Goal: Transaction & Acquisition: Purchase product/service

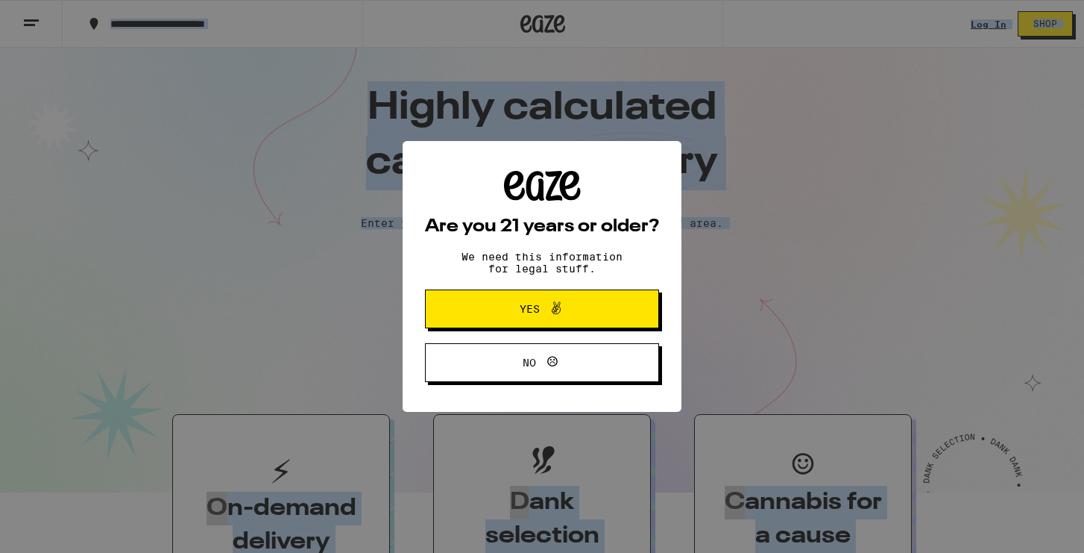
click at [556, 309] on icon at bounding box center [556, 308] width 18 height 18
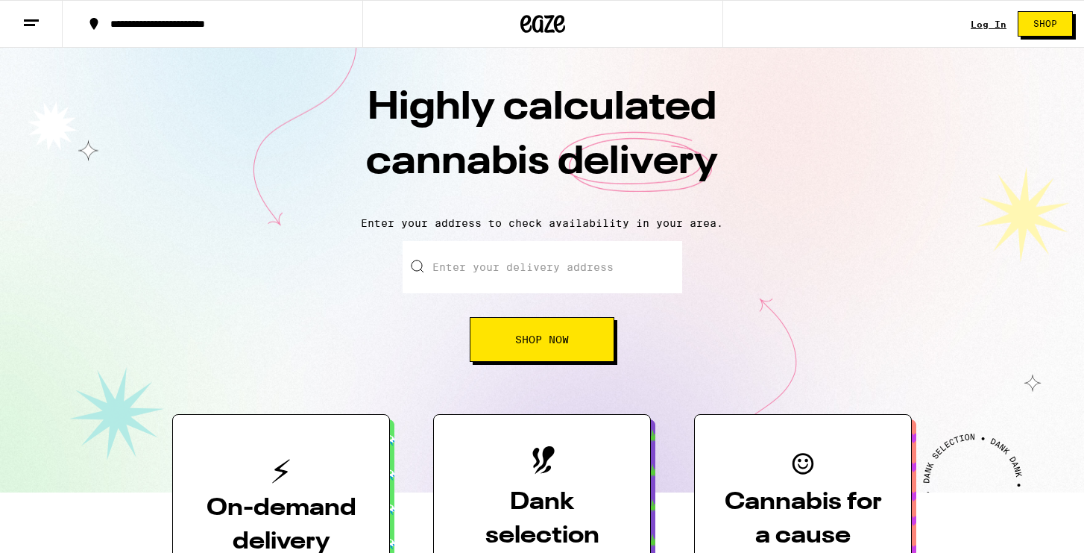
click at [1001, 24] on link "Log In" at bounding box center [989, 24] width 36 height 10
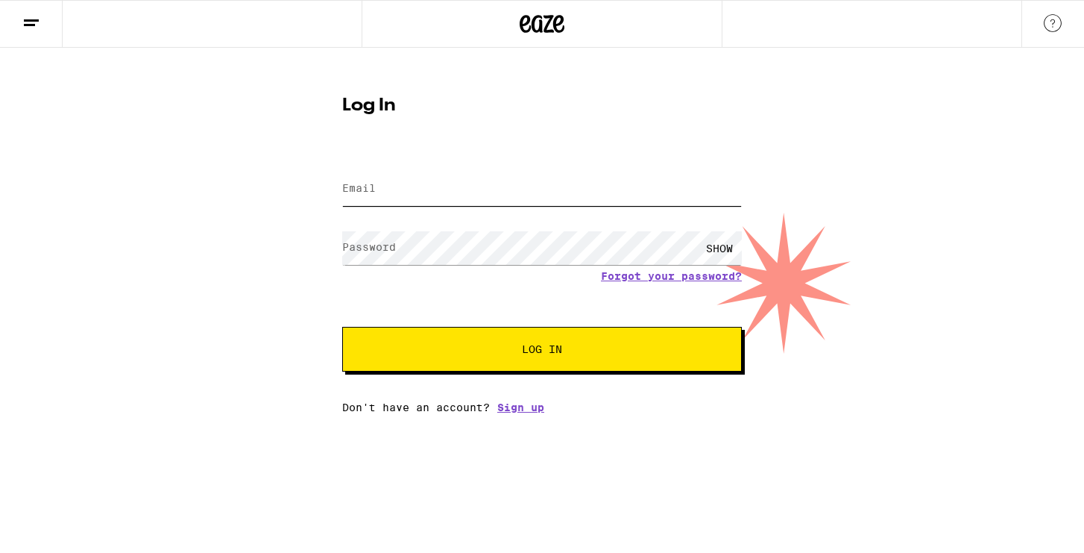
type input "[EMAIL_ADDRESS][DOMAIN_NAME]"
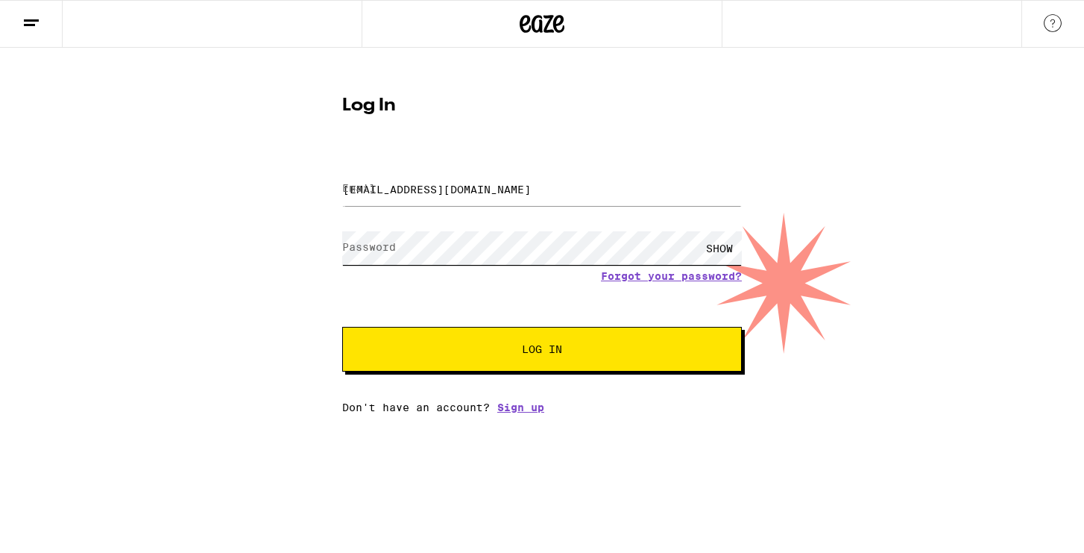
click at [542, 351] on button "Log In" at bounding box center [542, 349] width 400 height 45
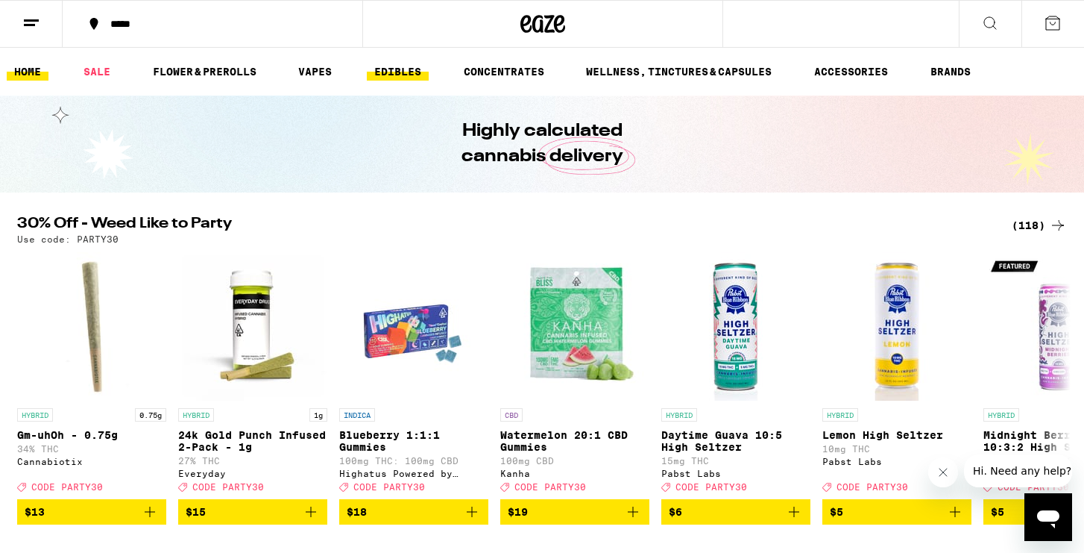
click at [414, 66] on link "EDIBLES" at bounding box center [398, 72] width 62 height 18
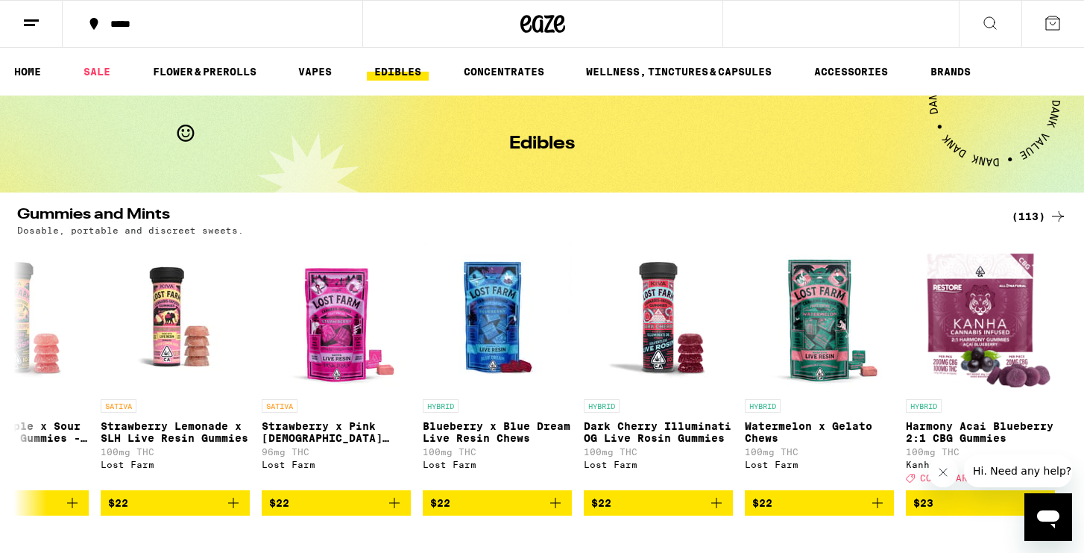
click at [1038, 215] on div "(113)" at bounding box center [1039, 216] width 55 height 18
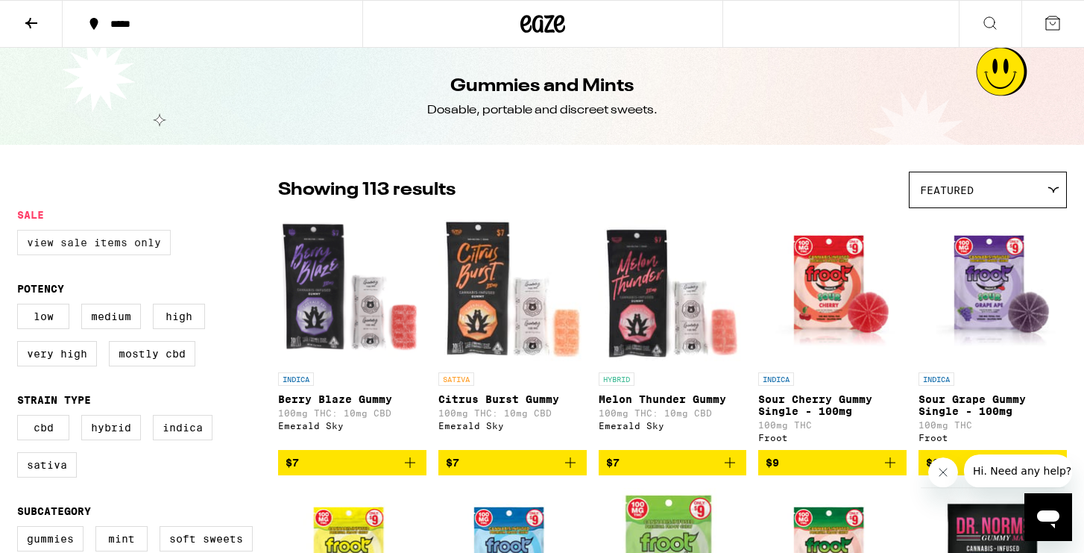
click at [89, 251] on label "View Sale Items Only" at bounding box center [94, 242] width 154 height 25
click at [21, 233] on input "View Sale Items Only" at bounding box center [20, 232] width 1 height 1
checkbox input "true"
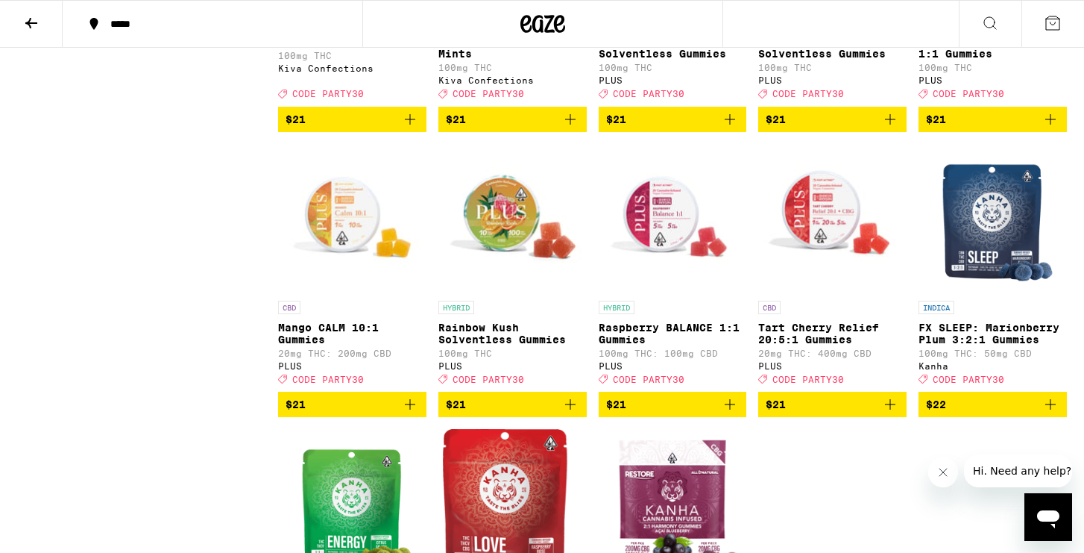
scroll to position [1874, 0]
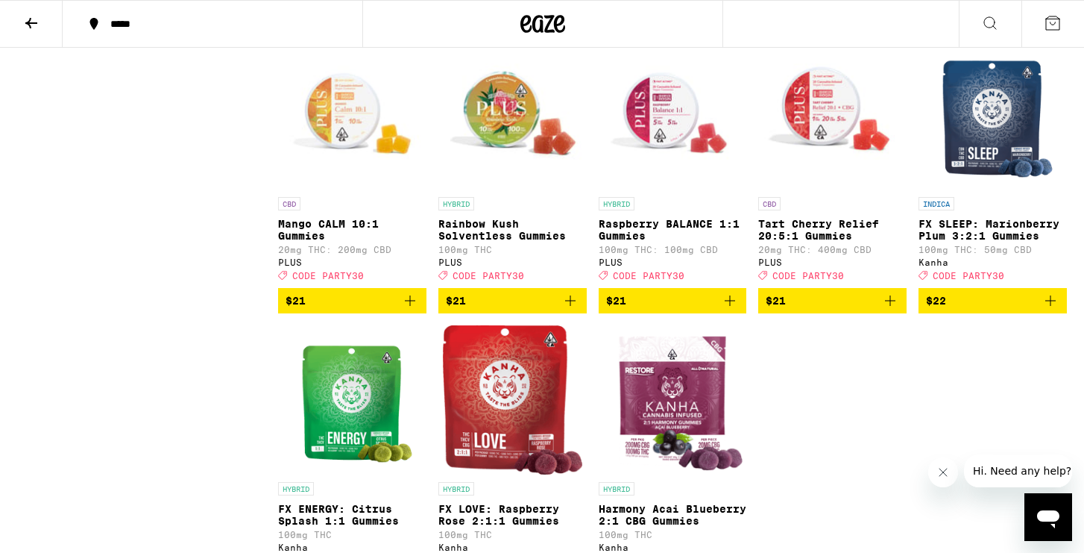
click at [521, 171] on img "Open page for Rainbow Kush Solventless Gummies from PLUS" at bounding box center [513, 114] width 148 height 149
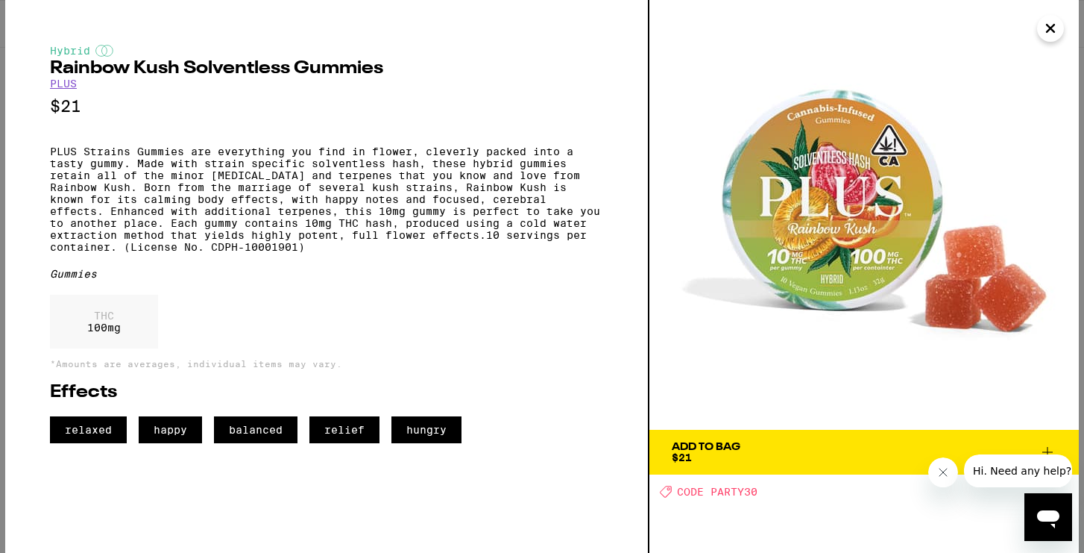
click at [851, 462] on span "Add To Bag $21" at bounding box center [864, 452] width 385 height 21
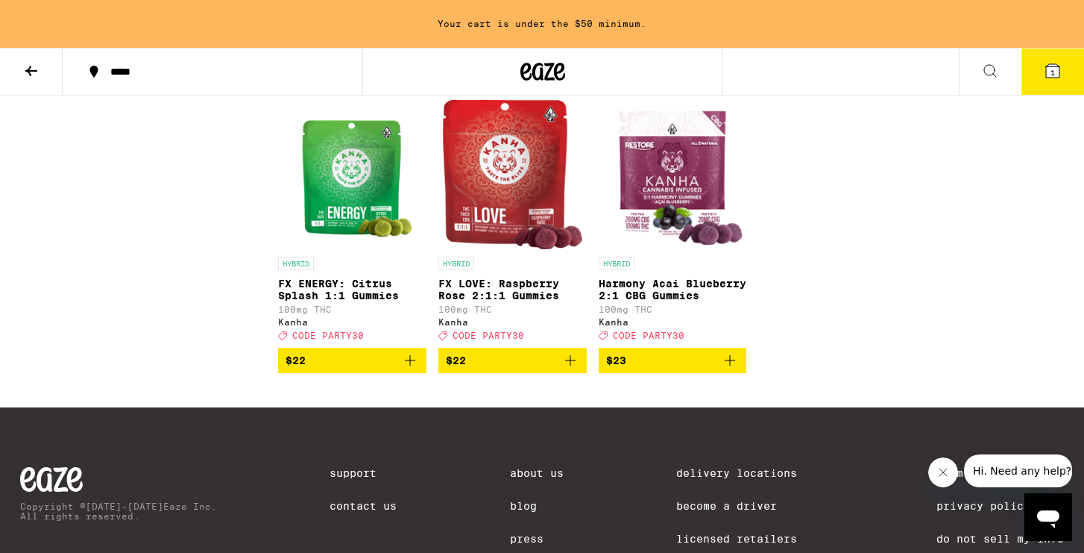
scroll to position [2149, 0]
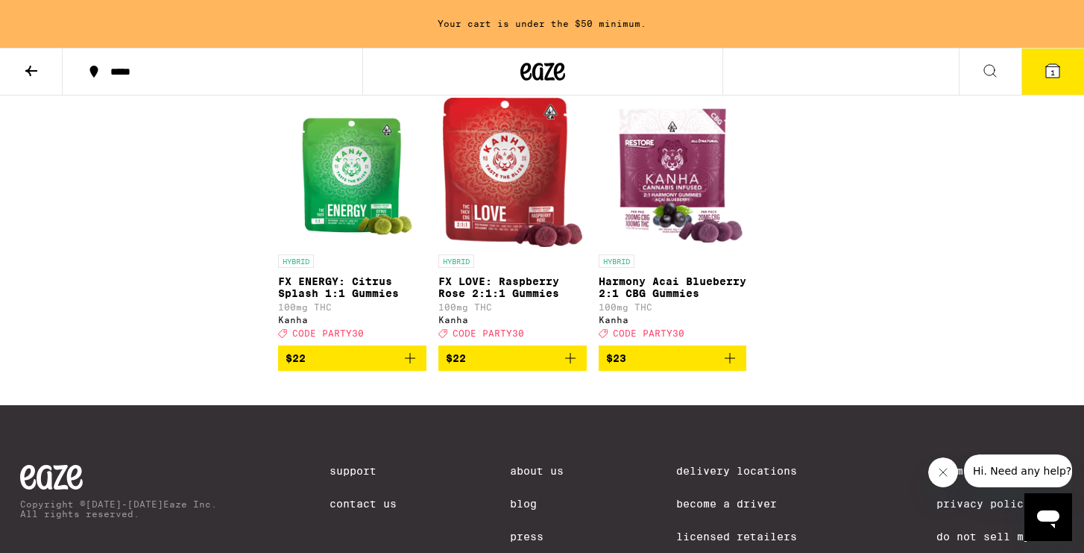
click at [352, 240] on img "Open page for FX ENERGY: Citrus Splash 1:1 Gummies from Kanha" at bounding box center [352, 172] width 125 height 149
click at [504, 224] on img "Open page for FX LOVE: Raspberry Rose 2:1:1 Gummies from Kanha" at bounding box center [512, 172] width 139 height 149
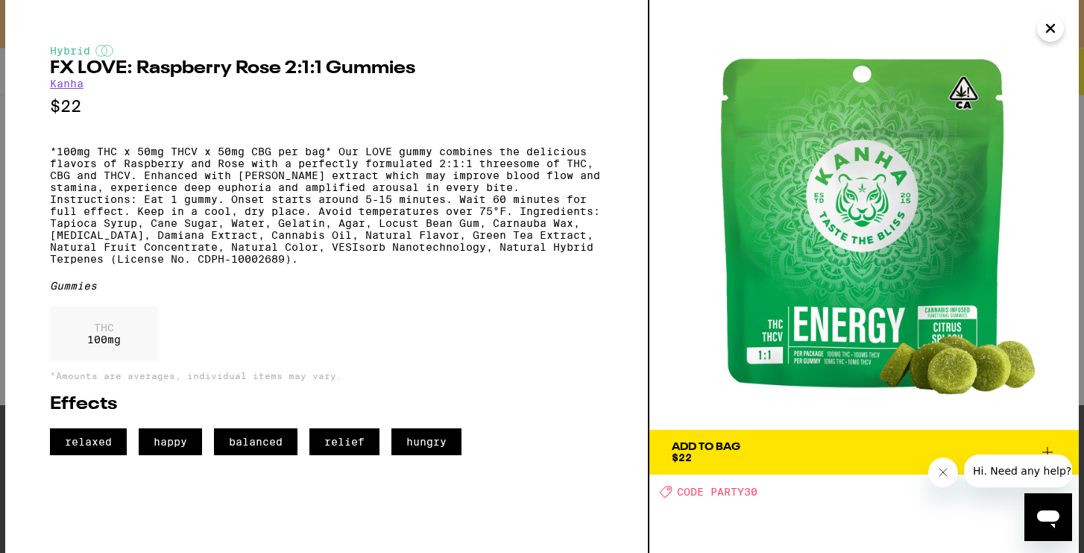
click at [792, 453] on span "Add To Bag $22" at bounding box center [864, 452] width 385 height 21
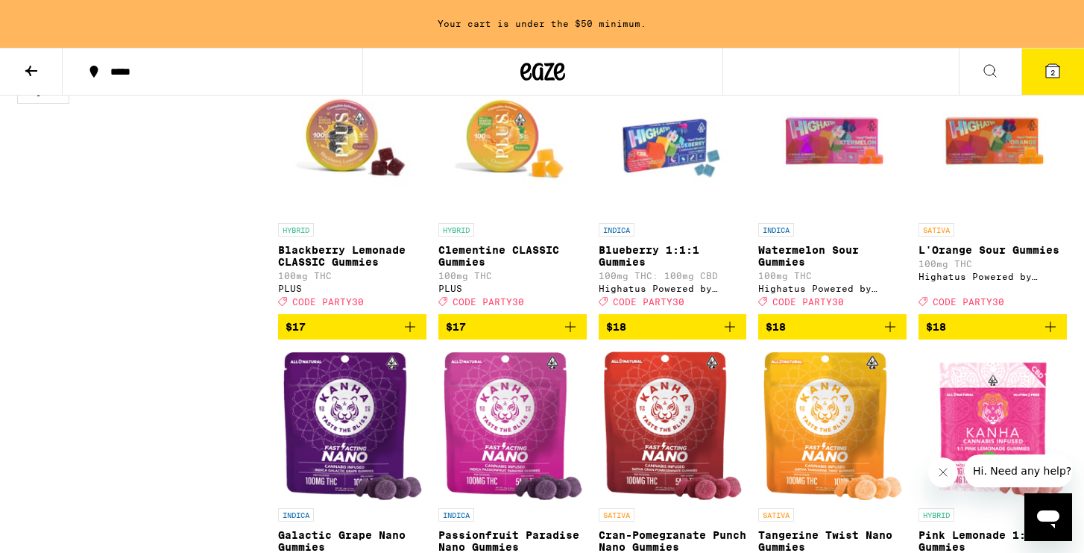
scroll to position [642, 0]
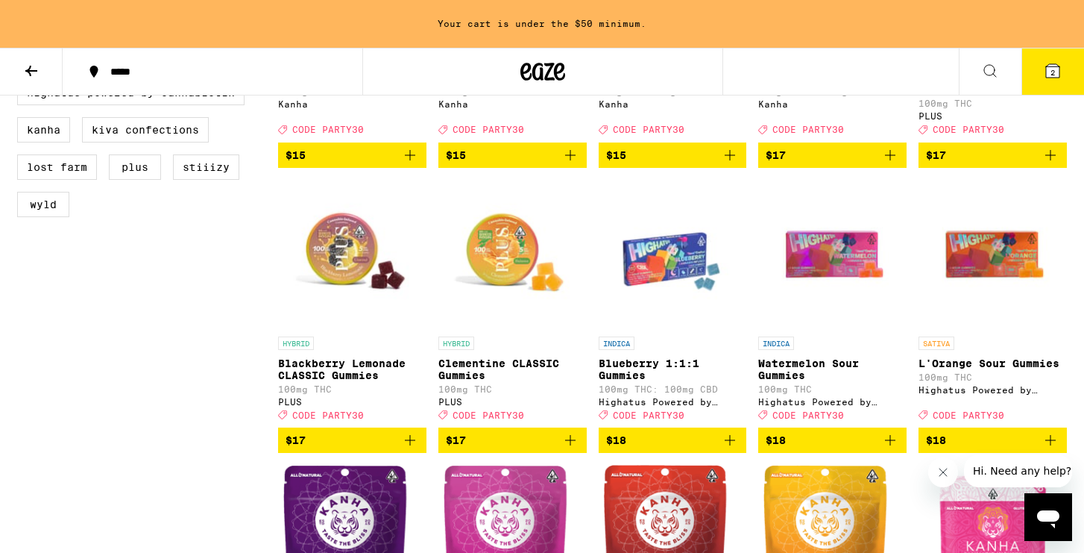
click at [43, 61] on button at bounding box center [31, 71] width 63 height 47
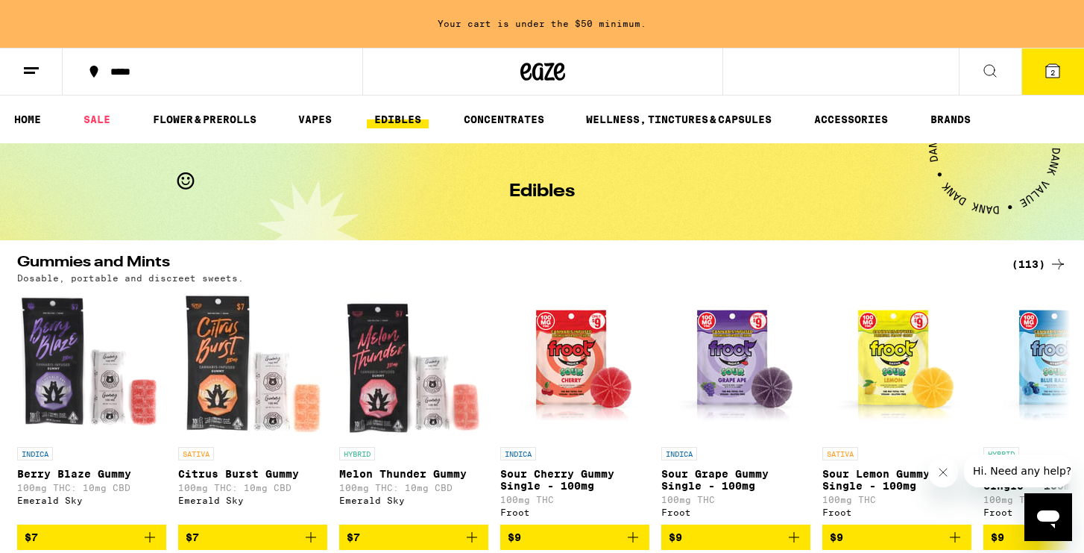
click at [1043, 262] on div "(113)" at bounding box center [1039, 264] width 55 height 18
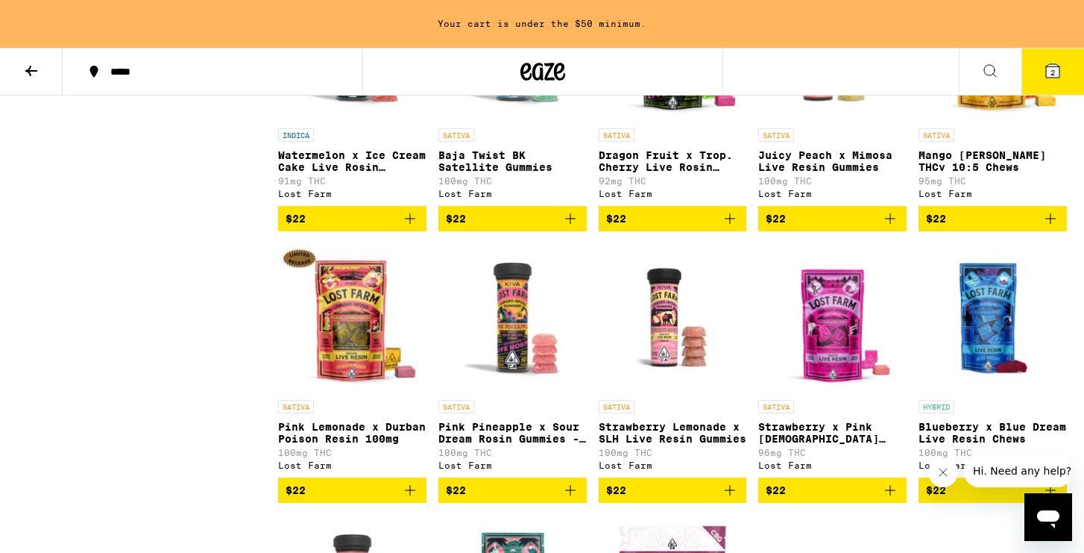
scroll to position [5857, 0]
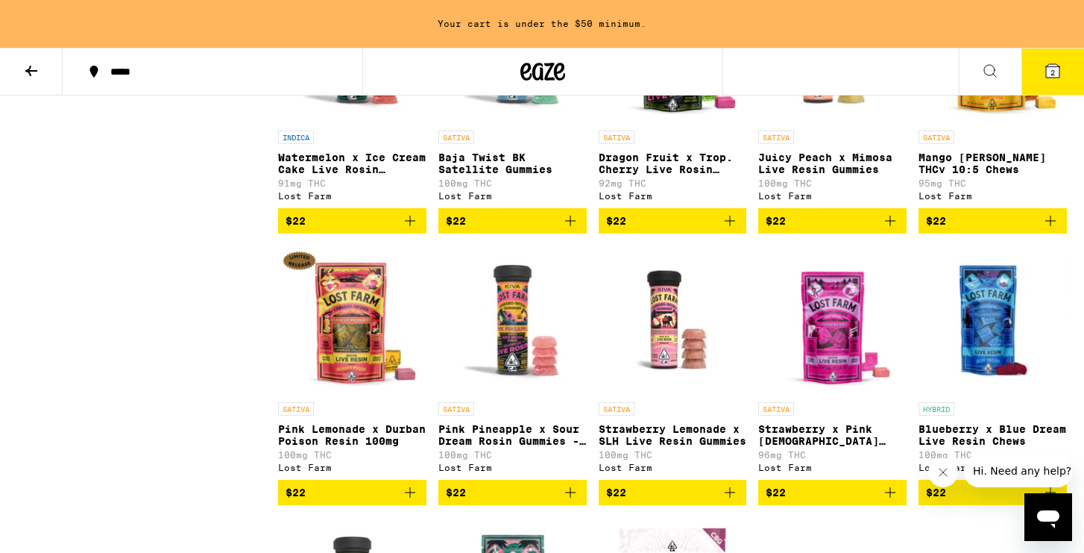
click at [511, 123] on img "Open page for Baja Twist BK Satellite Gummies from Lost Farm" at bounding box center [513, 48] width 148 height 149
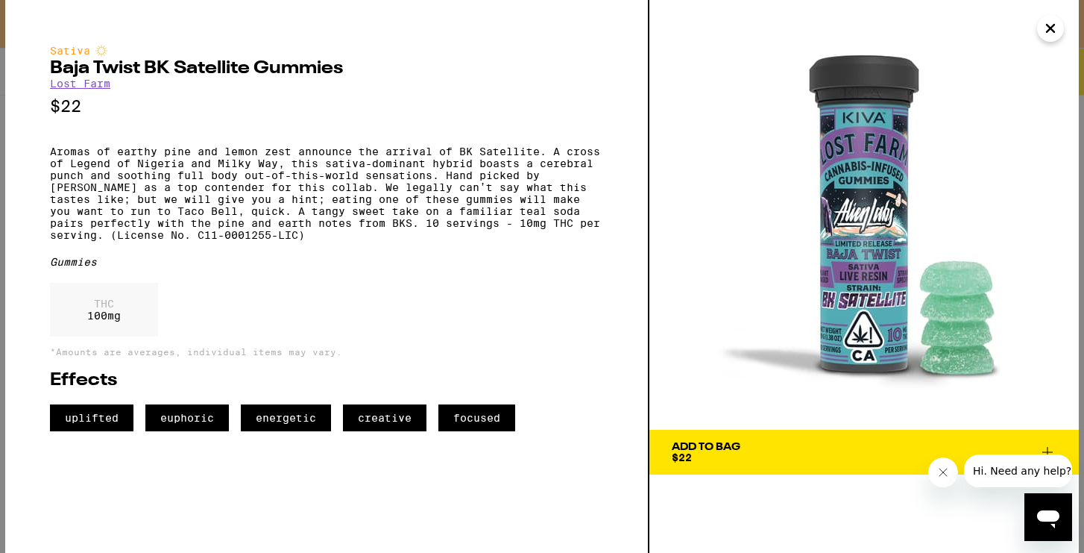
click at [743, 446] on span "Add To Bag $22" at bounding box center [864, 452] width 385 height 21
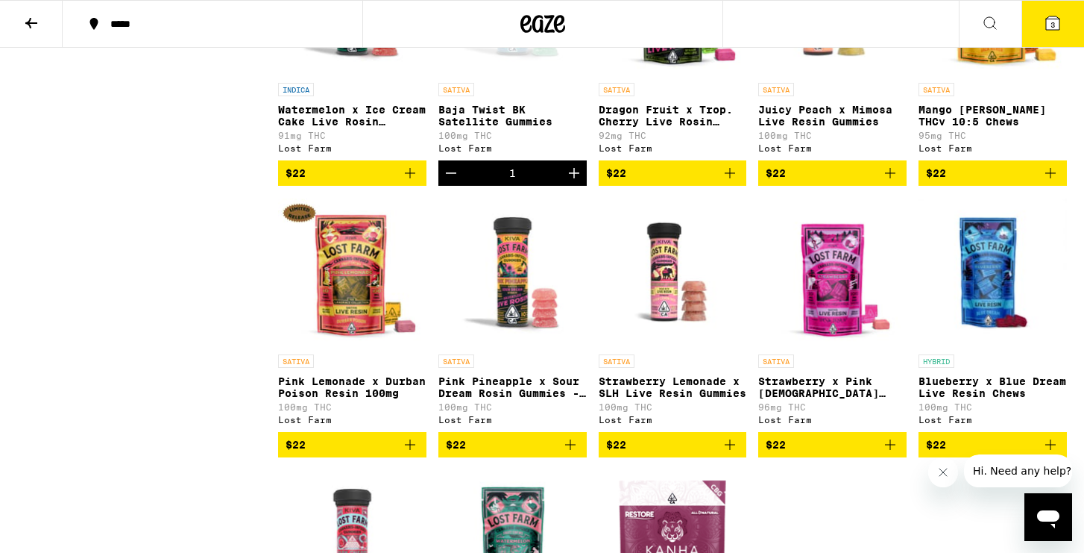
click at [665, 128] on p "Dragon Fruit x Trop. Cherry Live Rosin Chews" at bounding box center [673, 116] width 148 height 24
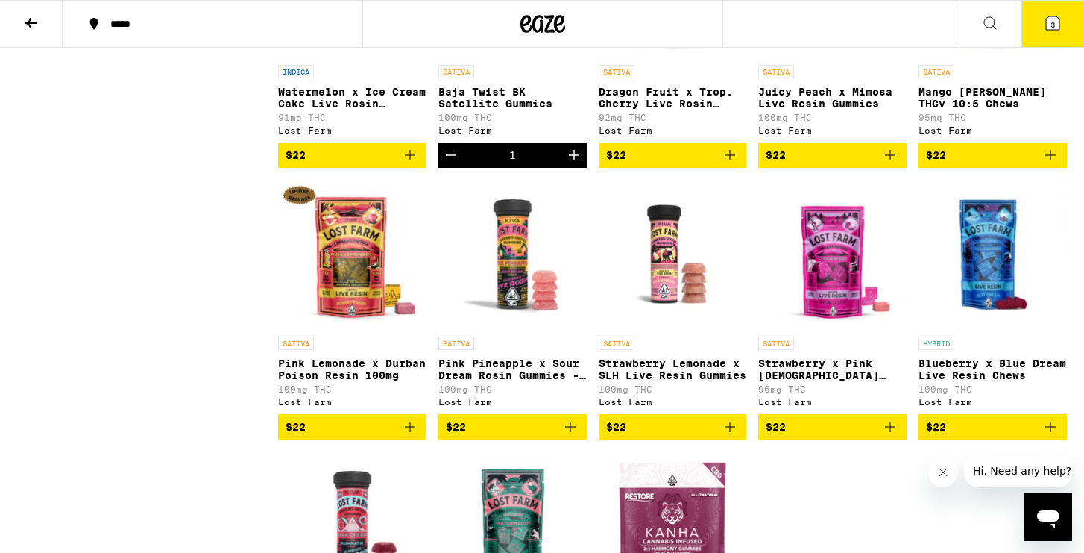
scroll to position [5860, 0]
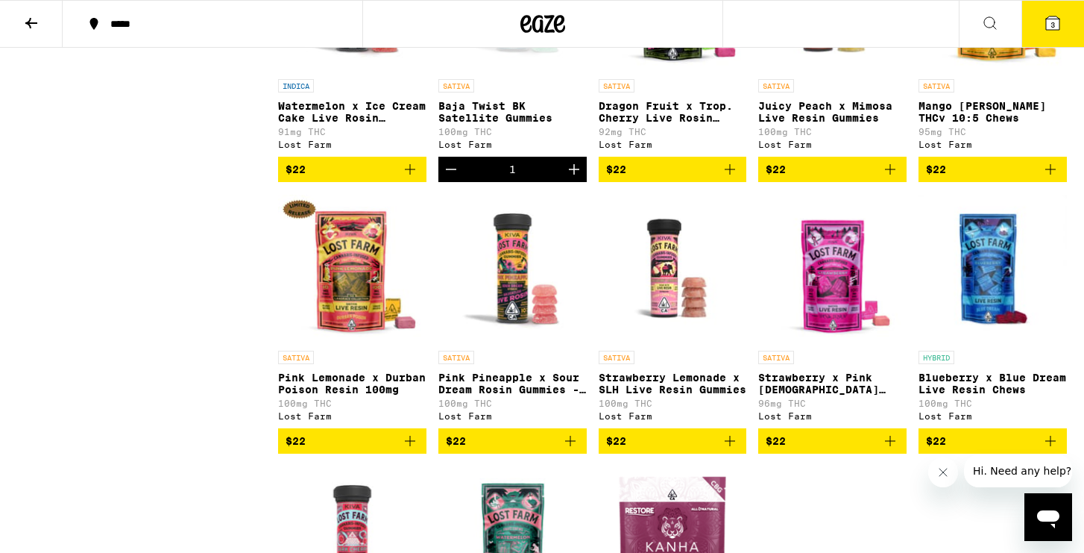
click at [858, 124] on p "Juicy Peach x Mimosa Live Resin Gummies" at bounding box center [832, 112] width 148 height 24
click at [503, 124] on p "Baja Twist BK Satellite Gummies" at bounding box center [513, 112] width 148 height 24
click at [1049, 21] on icon at bounding box center [1052, 22] width 13 height 13
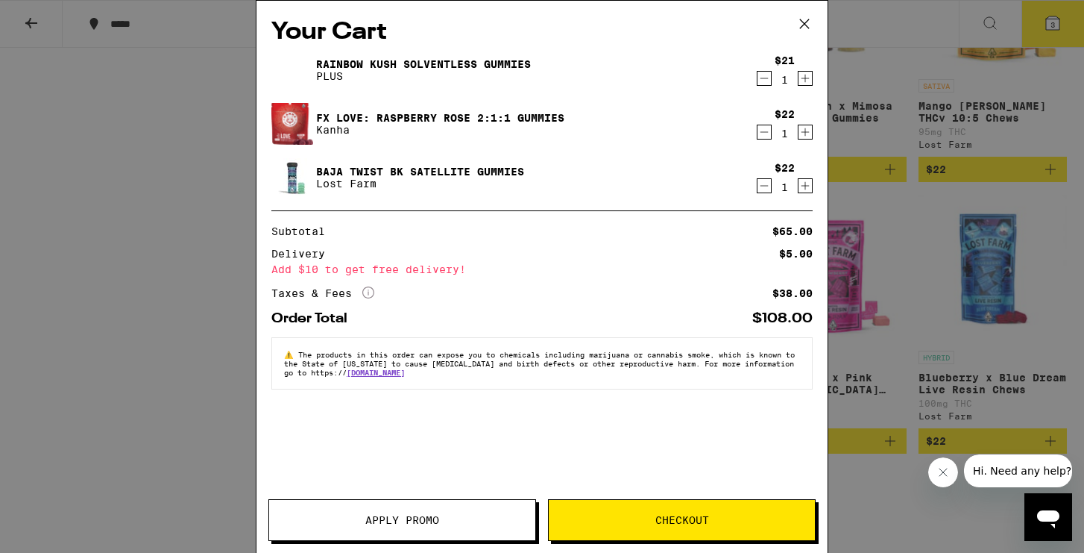
click at [764, 186] on icon "Decrement" at bounding box center [764, 186] width 13 height 18
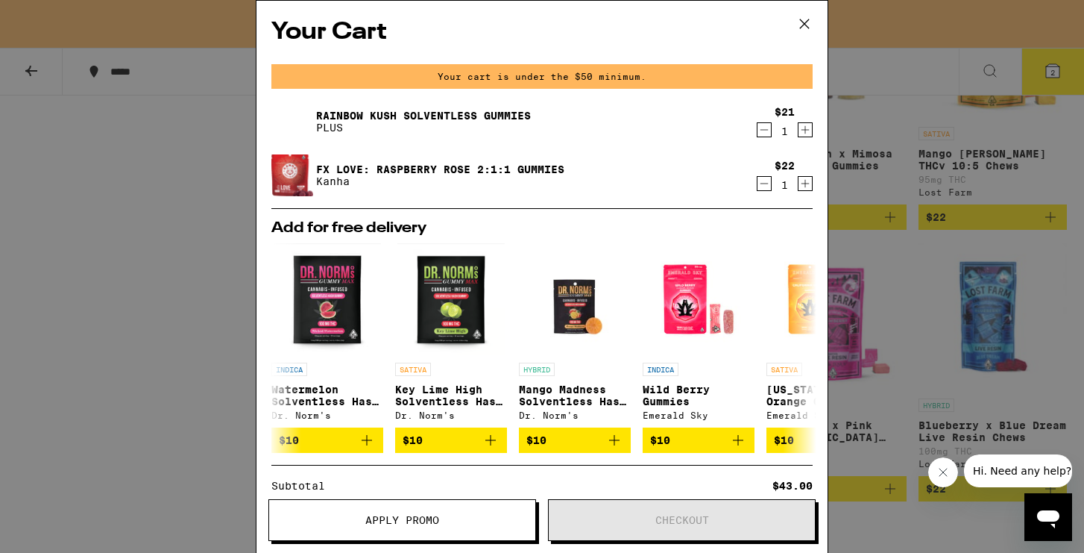
click at [131, 327] on div "Your Cart Your cart is under the $50 minimum. Rainbow Kush Solventless Gummies …" at bounding box center [542, 276] width 1084 height 553
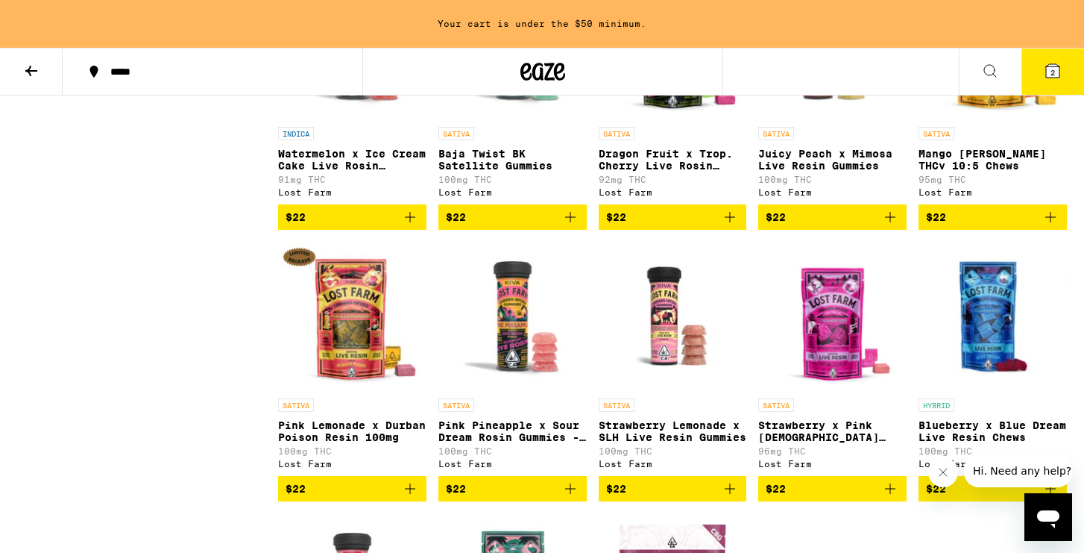
click at [673, 119] on img "Open page for Dragon Fruit x Trop. Cherry Live Rosin Chews from Lost Farm" at bounding box center [673, 44] width 148 height 149
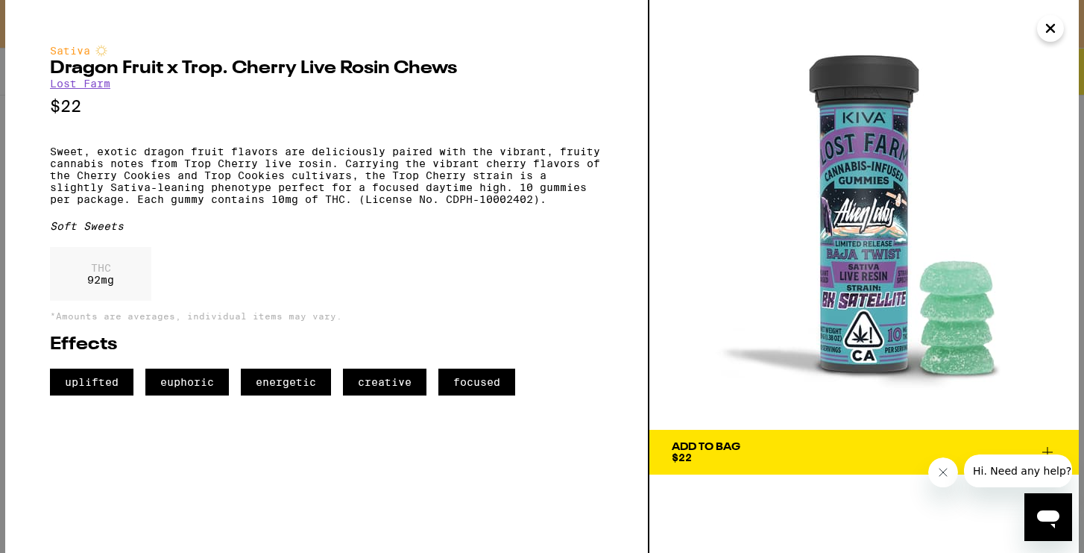
click at [1049, 25] on icon "Close" at bounding box center [1050, 28] width 7 height 7
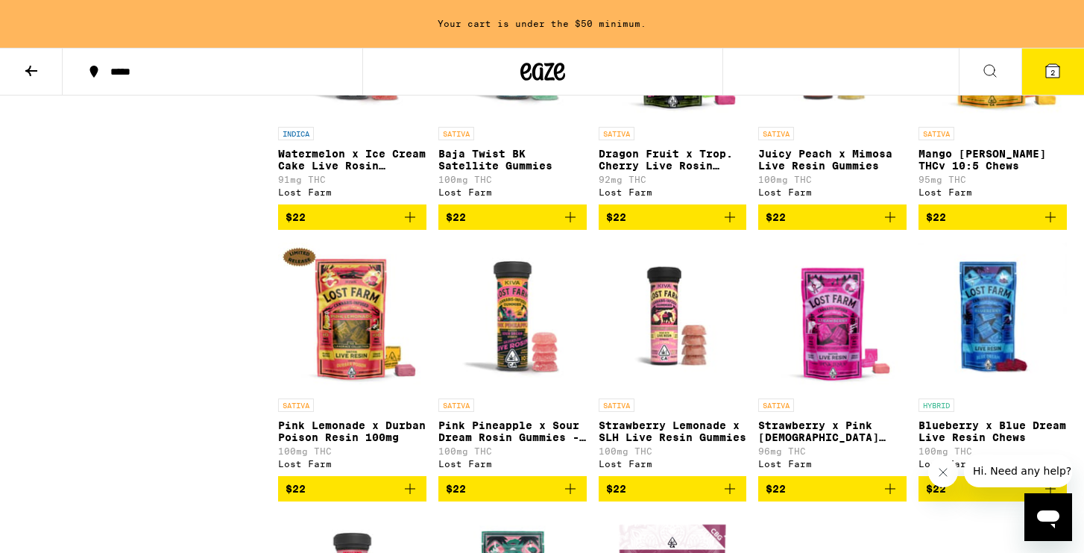
click at [634, 184] on p "92mg THC" at bounding box center [673, 180] width 148 height 10
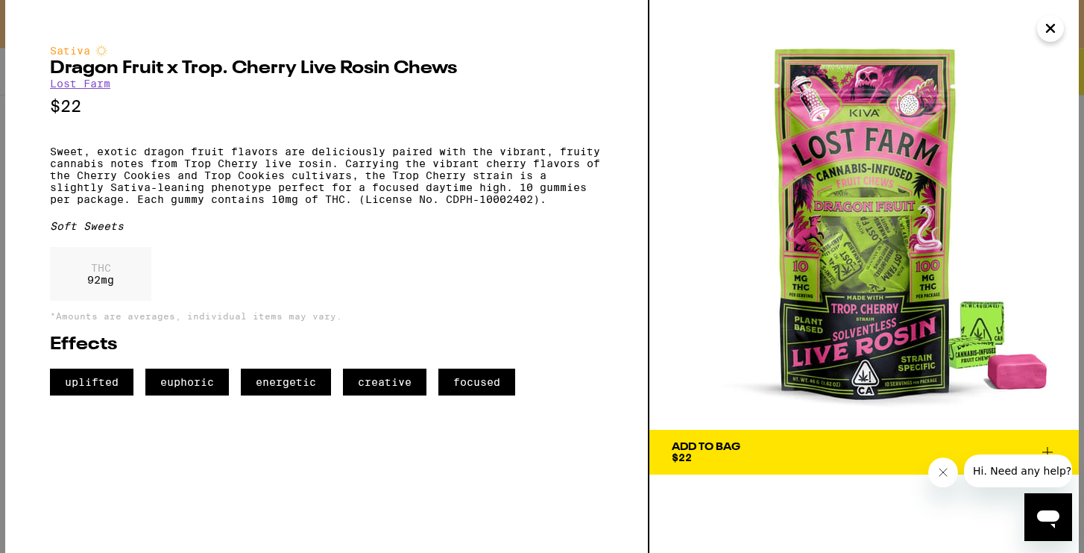
click at [764, 440] on button "Add To Bag $22" at bounding box center [865, 452] width 430 height 45
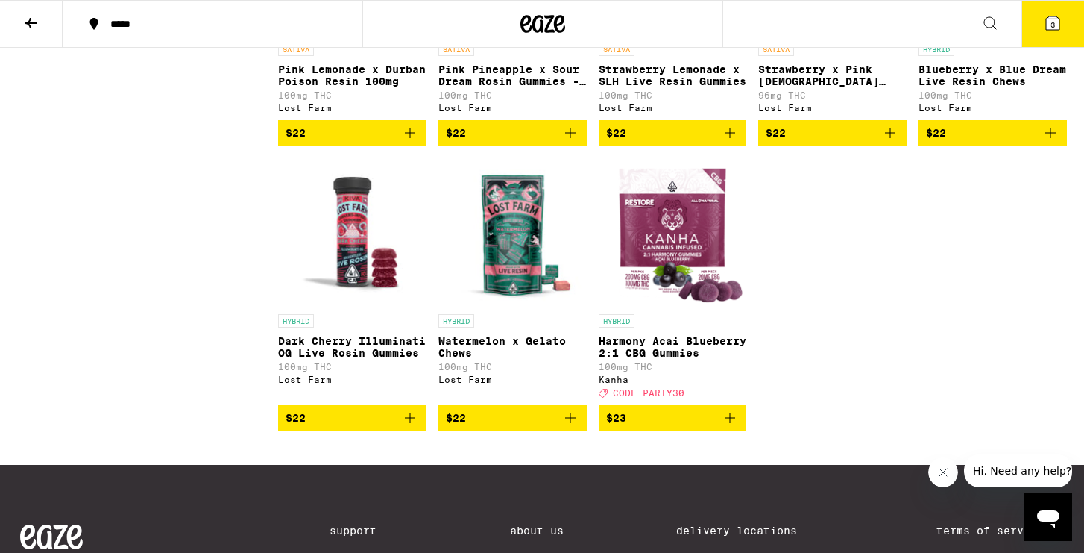
scroll to position [6179, 0]
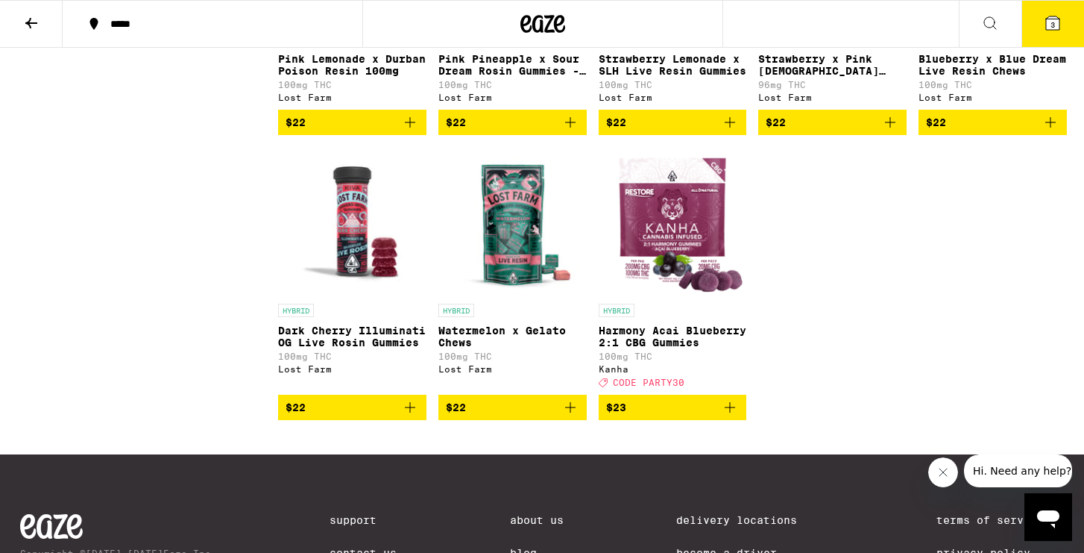
click at [344, 77] on p "Pink Lemonade x Durban Poison Resin 100mg" at bounding box center [352, 65] width 148 height 24
click at [524, 77] on p "Pink Pineapple x Sour Dream Rosin Gummies - 100mg" at bounding box center [513, 65] width 148 height 24
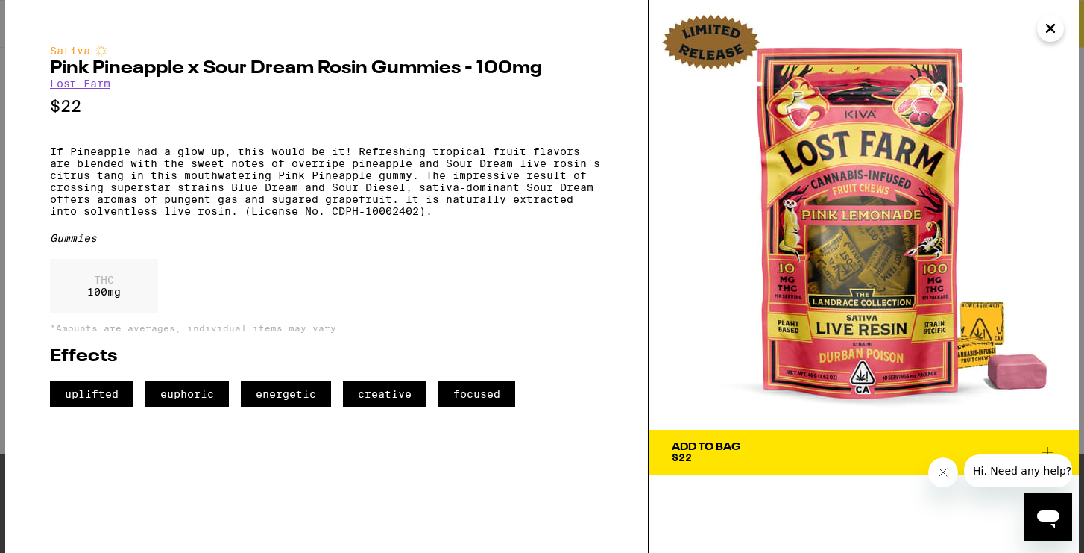
click at [1049, 25] on icon "Close" at bounding box center [1051, 28] width 18 height 22
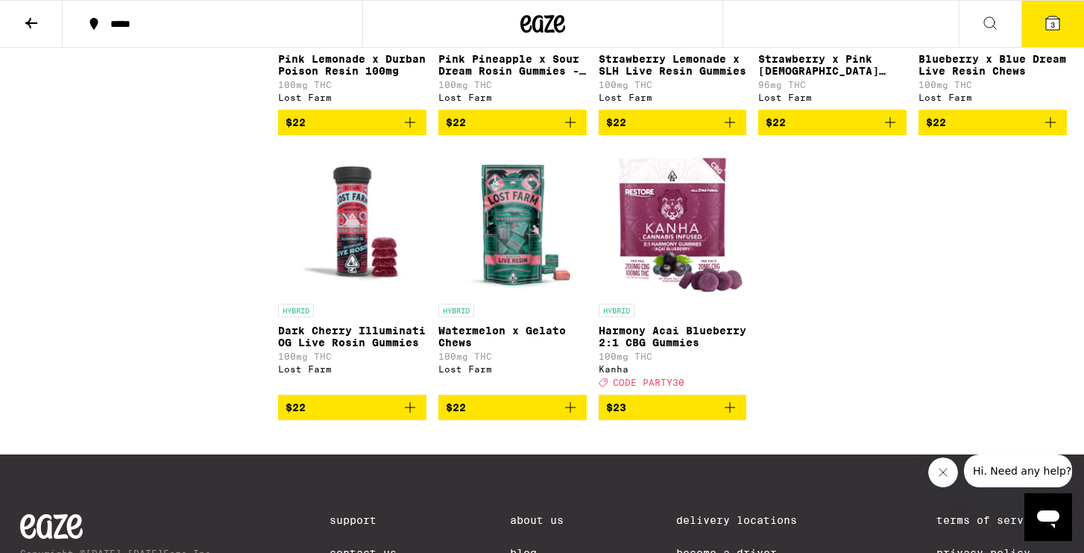
click at [970, 77] on p "Blueberry x Blue Dream Live Resin Chews" at bounding box center [993, 65] width 148 height 24
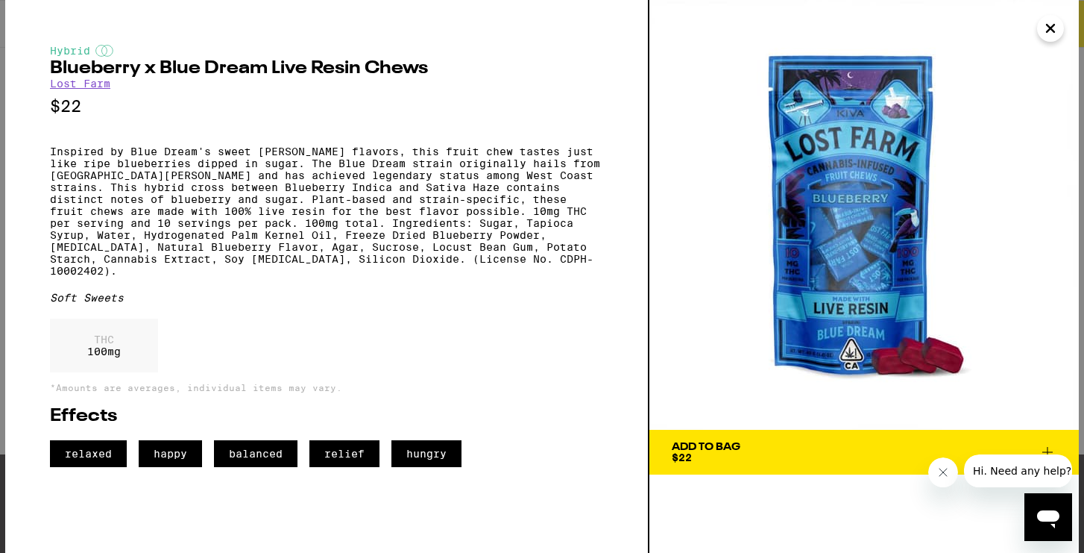
click at [1052, 31] on icon "Close" at bounding box center [1050, 28] width 7 height 7
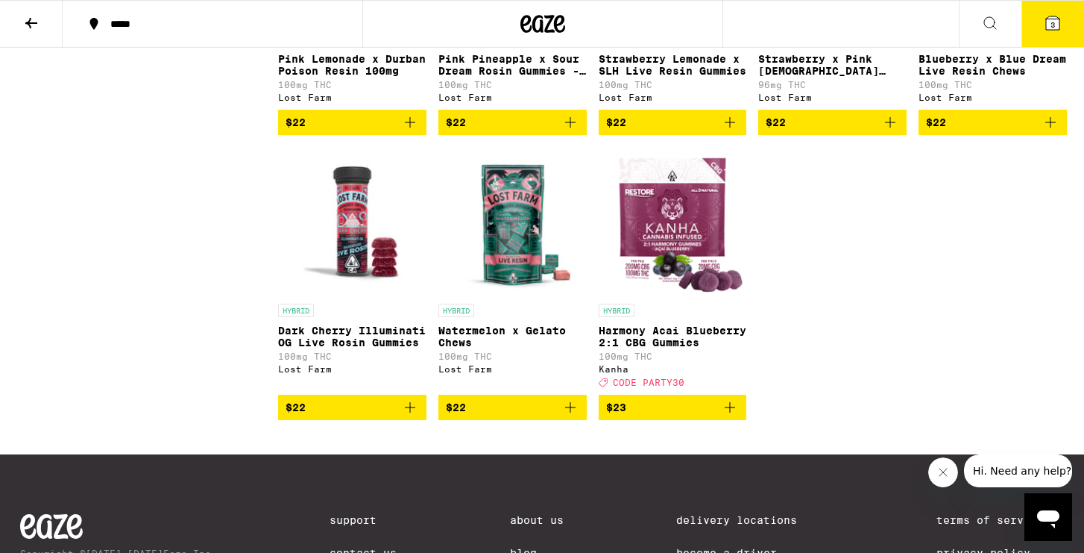
click at [852, 77] on p "Strawberry x Pink [DEMOGRAPHIC_DATA] Live Resin Chews - 100mg" at bounding box center [832, 65] width 148 height 24
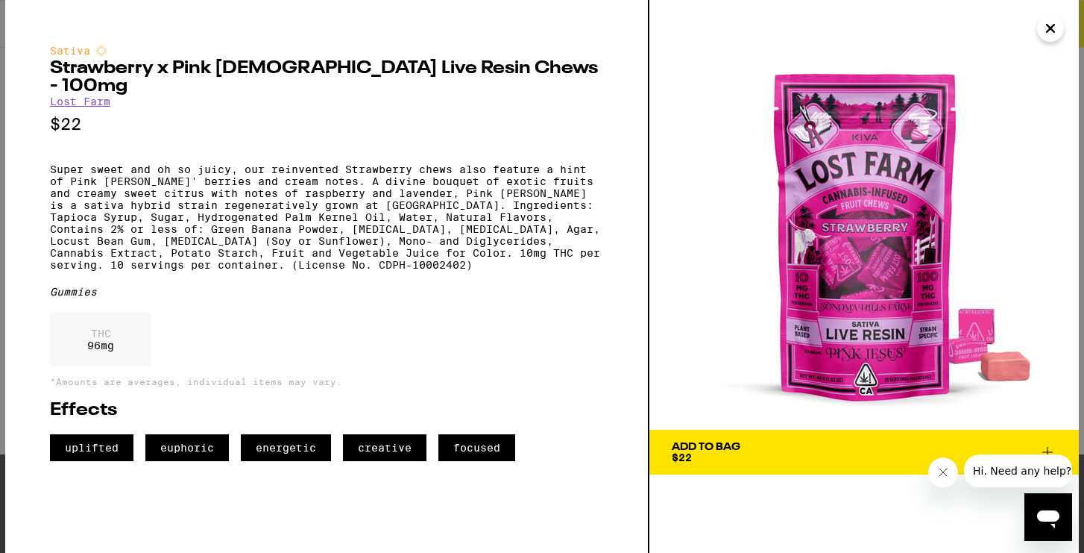
click at [1046, 22] on icon "Close" at bounding box center [1051, 28] width 18 height 22
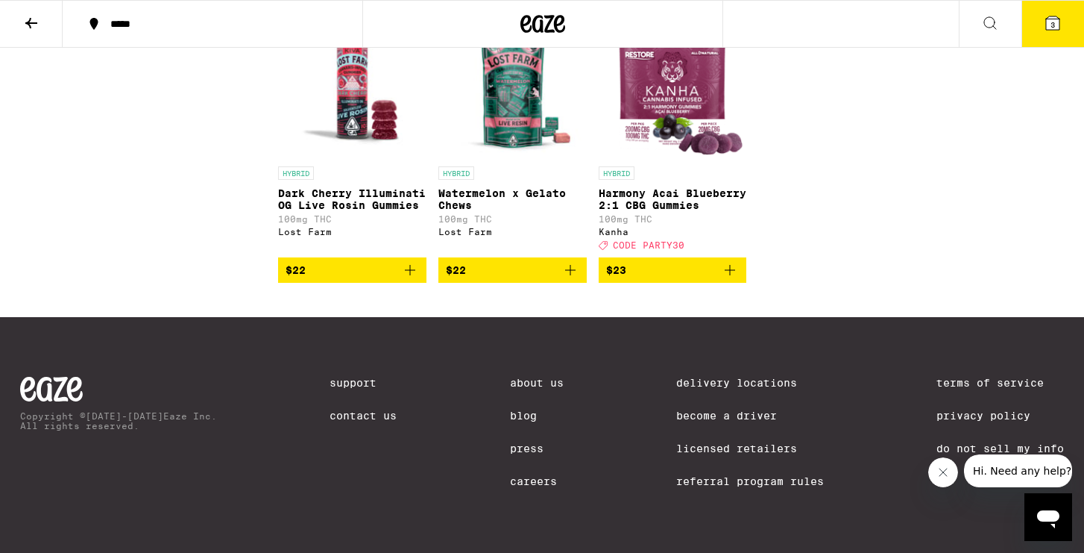
scroll to position [6356, 0]
click at [479, 211] on p "Watermelon x Gelato Chews" at bounding box center [513, 199] width 148 height 24
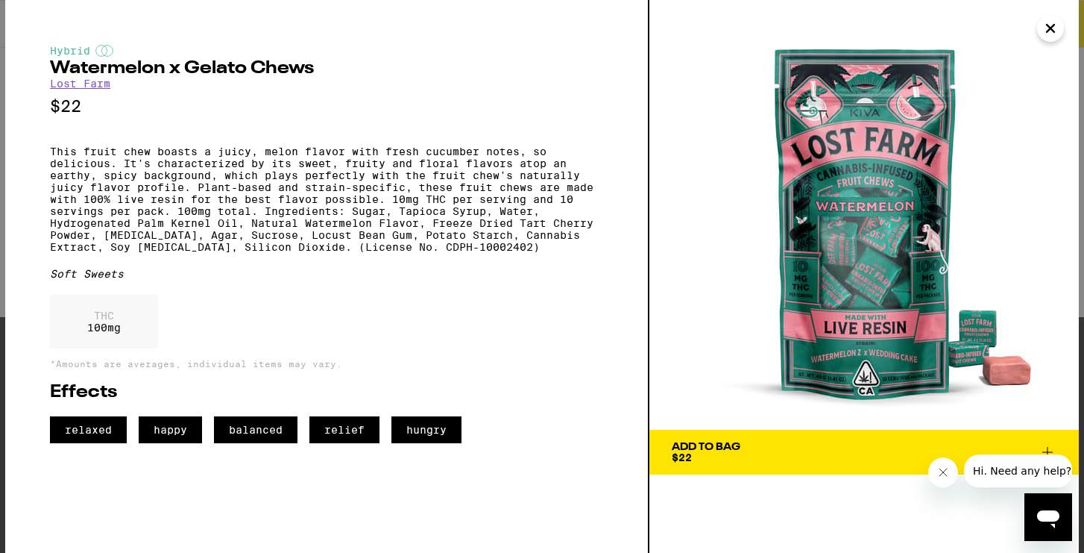
click at [1048, 29] on icon "Close" at bounding box center [1051, 28] width 18 height 22
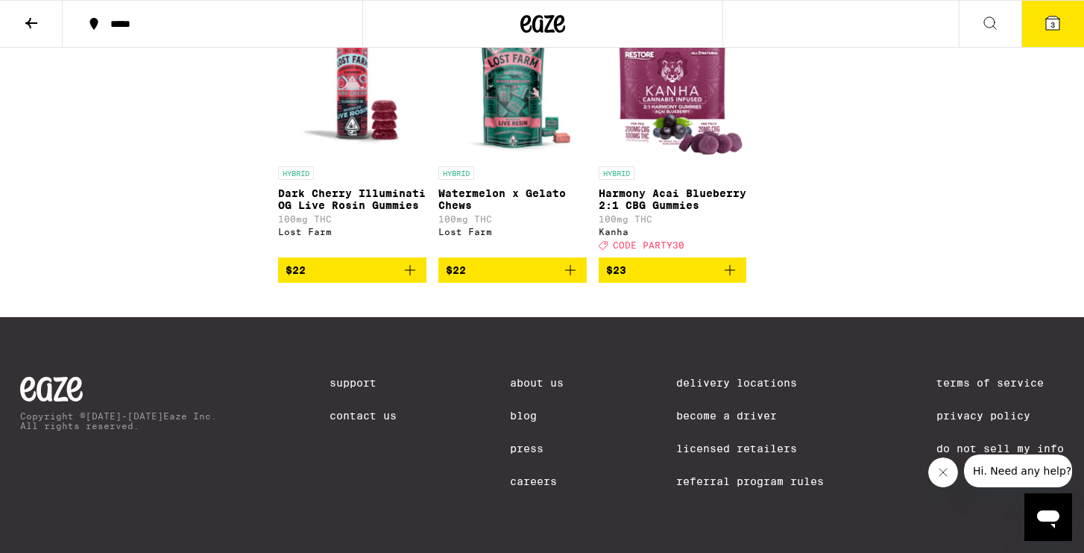
click at [329, 211] on p "Dark Cherry Illuminati OG Live Rosin Gummies" at bounding box center [352, 199] width 148 height 24
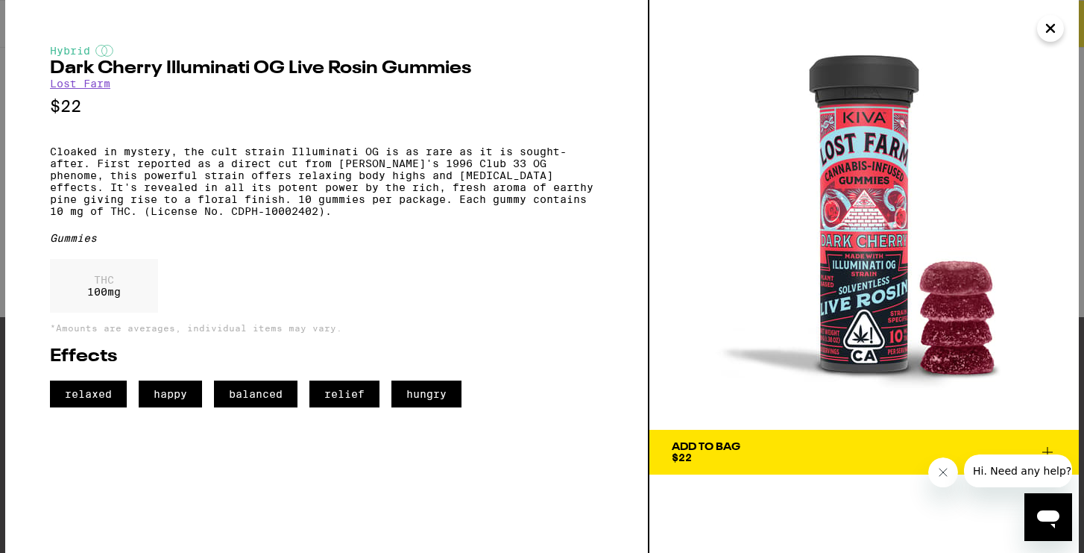
click at [1054, 29] on icon "Close" at bounding box center [1051, 28] width 18 height 22
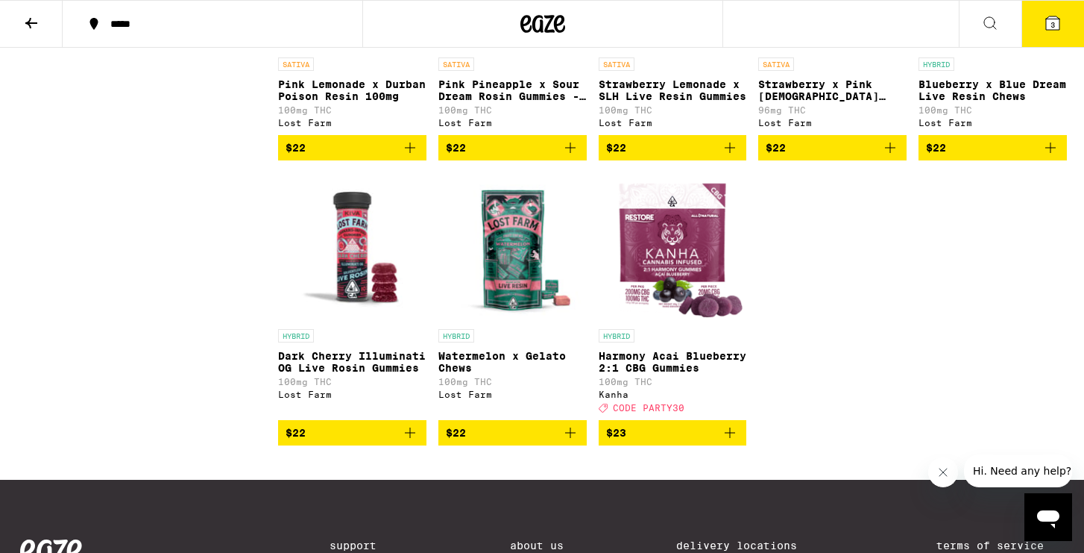
scroll to position [6151, 0]
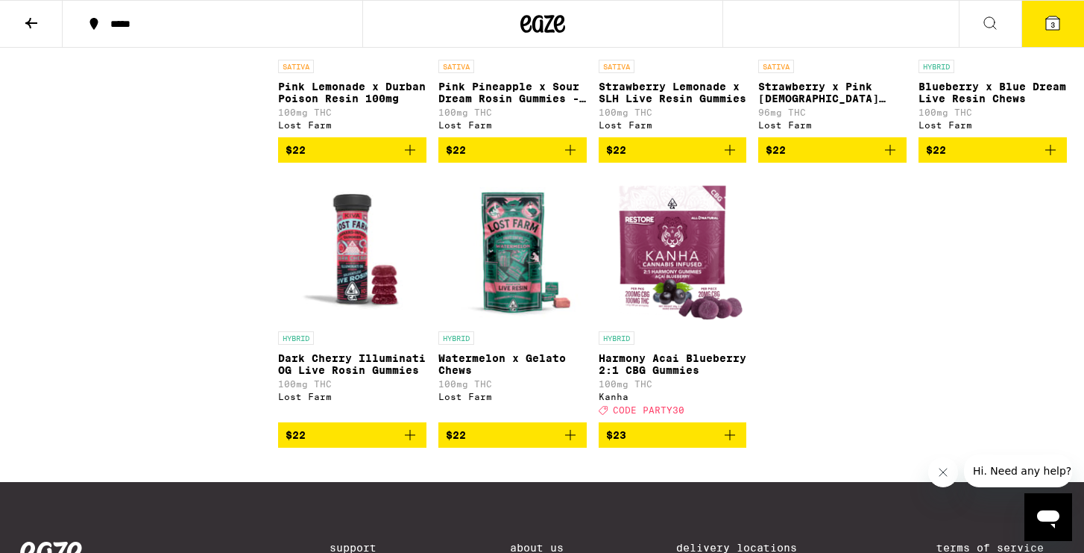
click at [811, 104] on p "Strawberry x Pink [DEMOGRAPHIC_DATA] Live Resin Chews - 100mg" at bounding box center [832, 93] width 148 height 24
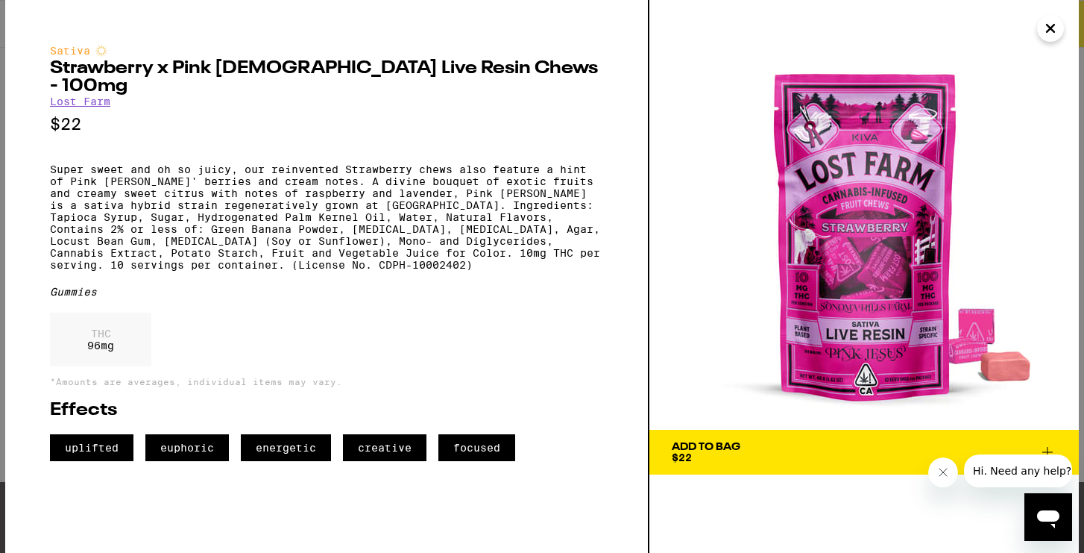
click at [749, 452] on span "Add To Bag $22" at bounding box center [864, 452] width 385 height 21
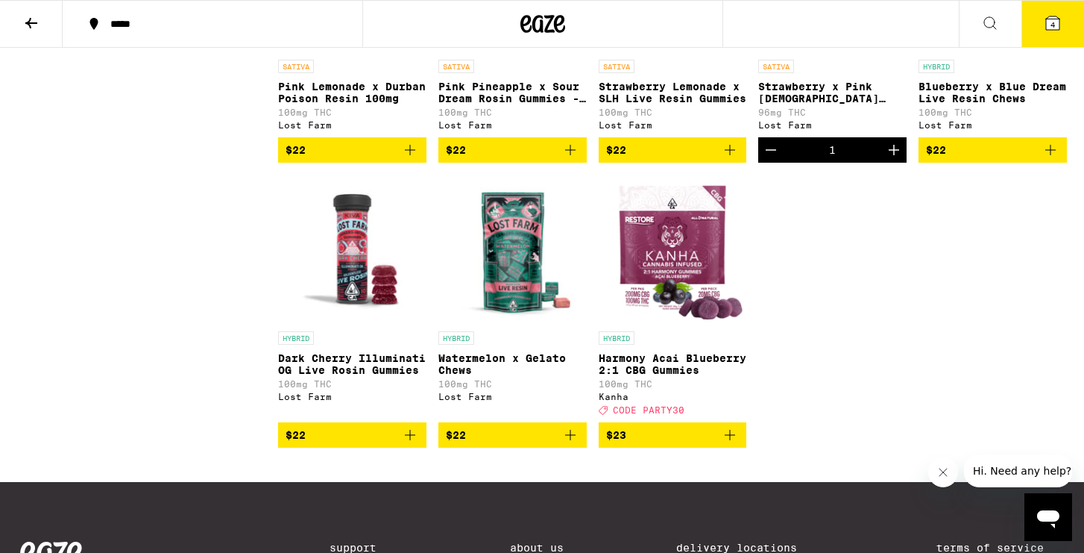
scroll to position [6151, 0]
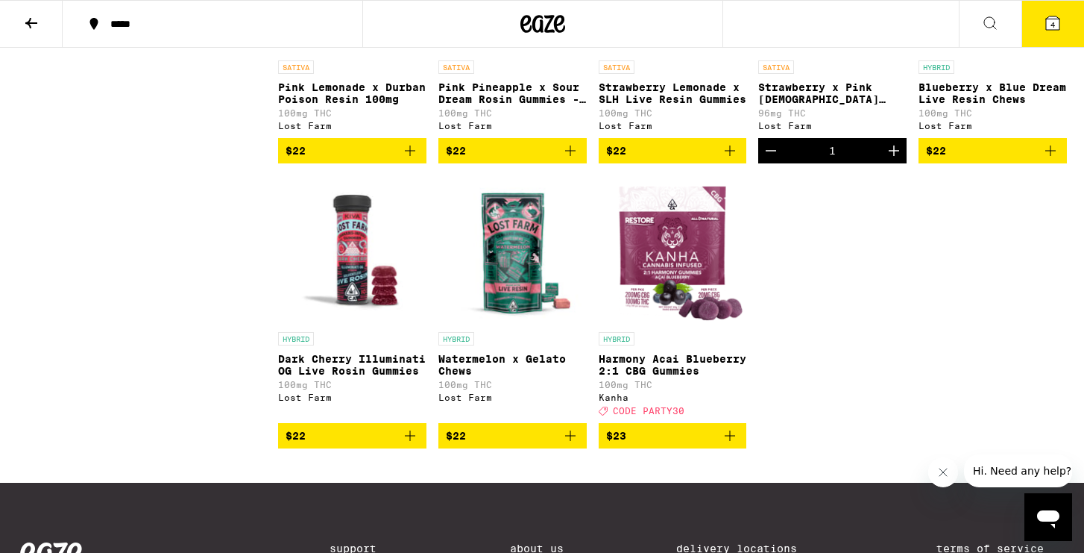
click at [1052, 23] on span "4" at bounding box center [1053, 24] width 4 height 9
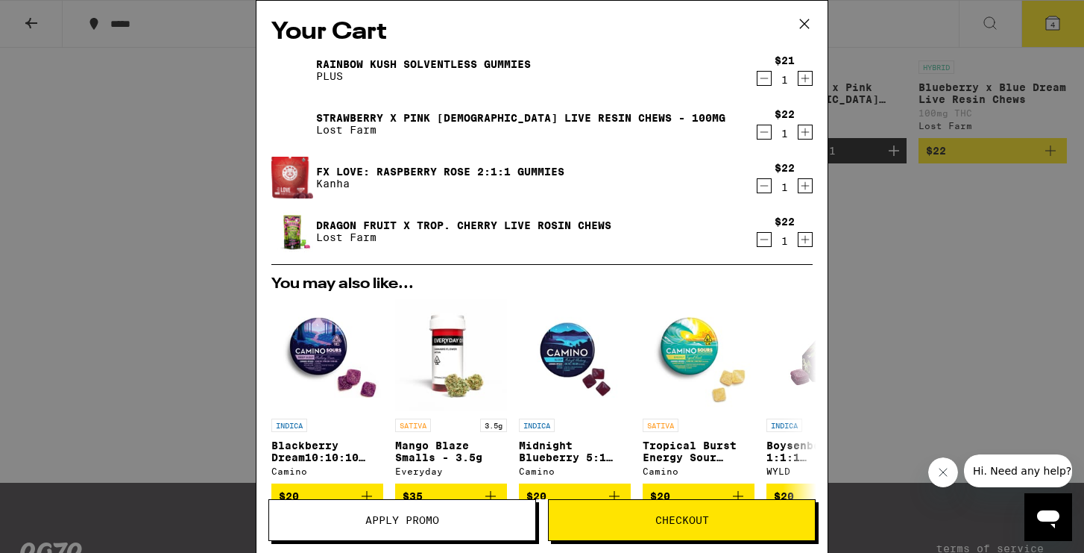
click at [1052, 25] on div "Your Cart Rainbow Kush Solventless Gummies PLUS $21 1 Strawberry x Pink [PERSON…" at bounding box center [542, 276] width 1084 height 553
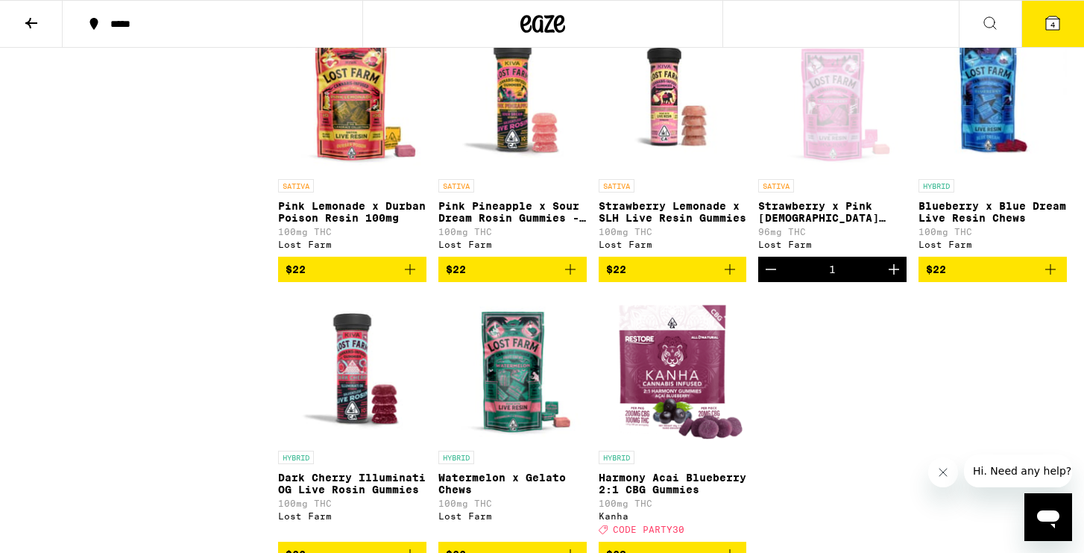
scroll to position [6033, 0]
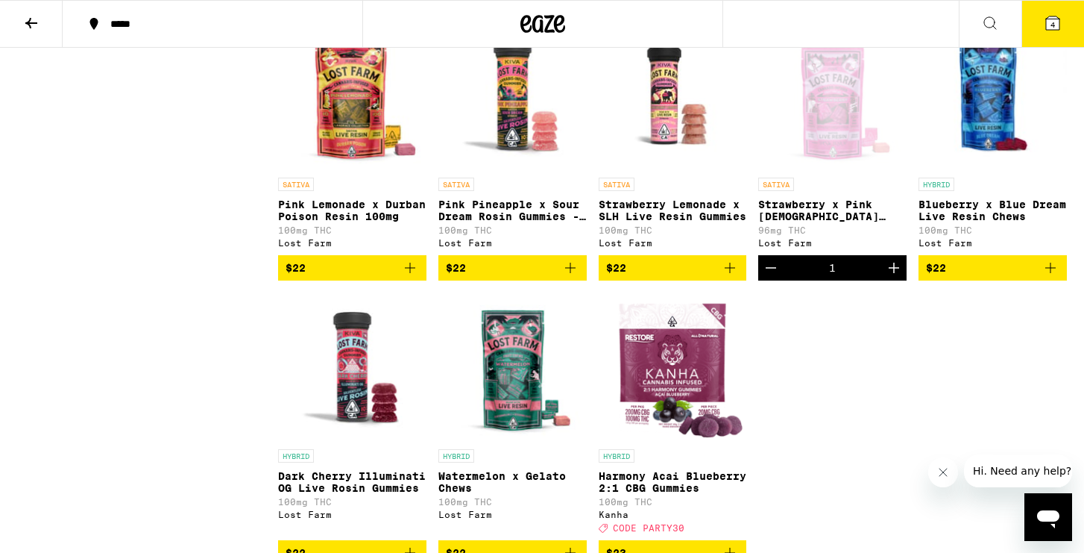
click at [1051, 20] on span "4" at bounding box center [1053, 24] width 4 height 9
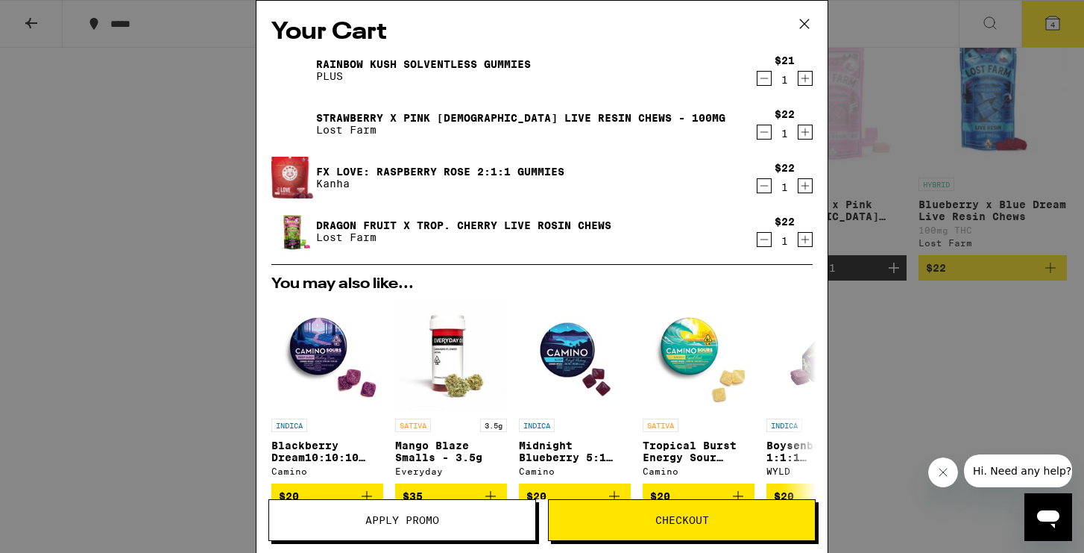
click at [801, 25] on icon at bounding box center [805, 24] width 22 height 22
